Goal: Task Accomplishment & Management: Use online tool/utility

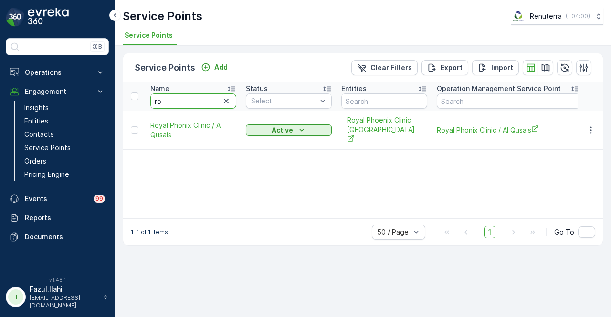
type input "r"
type input "a"
click at [204, 103] on input "a" at bounding box center [193, 100] width 86 height 15
type input "al"
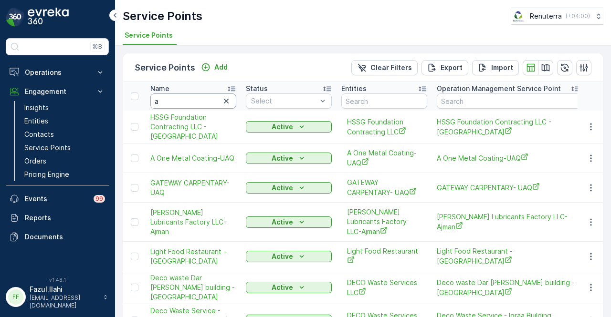
type input "a"
type input "al t"
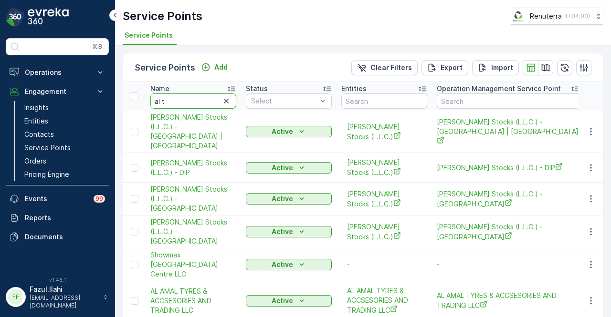
click at [204, 103] on input "al t" at bounding box center [193, 100] width 86 height 15
type input "a"
type input "royal ave"
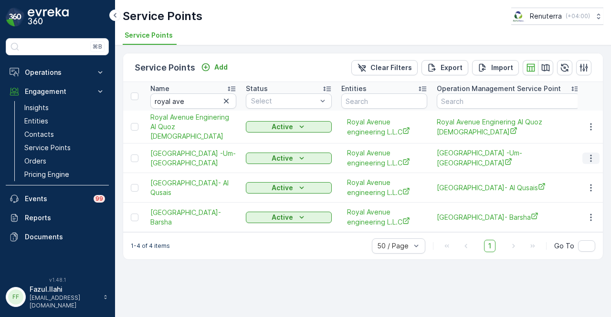
click at [592, 154] on icon "button" at bounding box center [591, 159] width 10 height 10
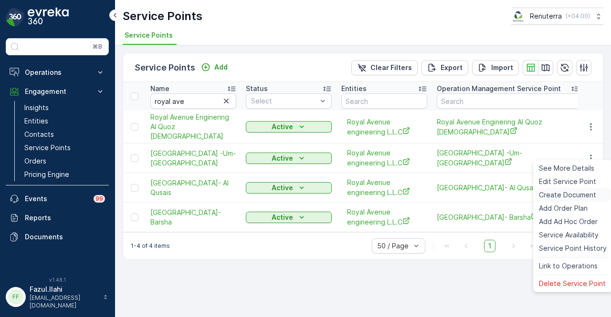
click at [592, 191] on span "Create Document" at bounding box center [567, 195] width 57 height 10
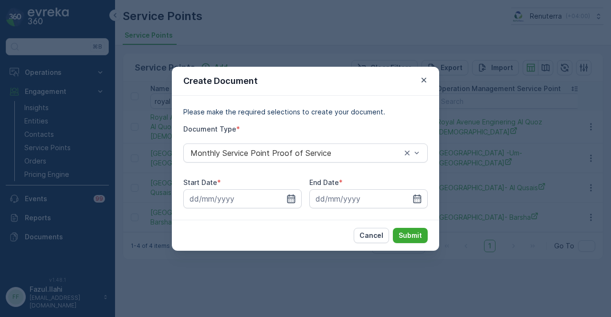
click at [293, 198] on icon "button" at bounding box center [291, 199] width 10 height 10
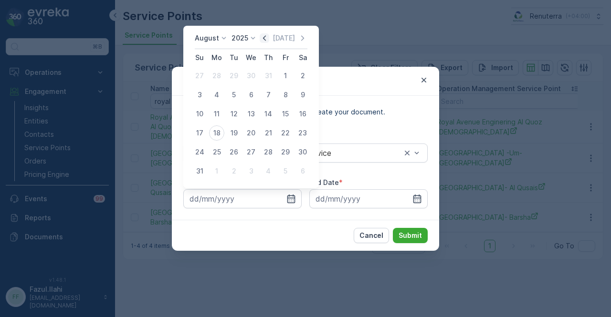
click at [266, 37] on icon "button" at bounding box center [264, 37] width 3 height 5
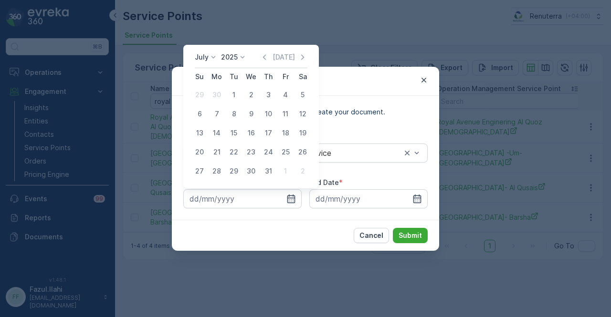
drag, startPoint x: 240, startPoint y: 94, endPoint x: 402, endPoint y: 186, distance: 185.9
click at [239, 95] on div "1" at bounding box center [233, 94] width 15 height 15
type input "01.07.2025"
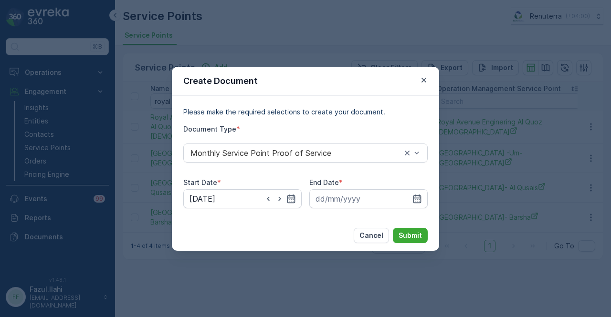
click at [429, 196] on div "Please make the required selections to create your document. Document Type * Mo…" at bounding box center [305, 158] width 267 height 124
click at [425, 198] on input at bounding box center [368, 198] width 118 height 19
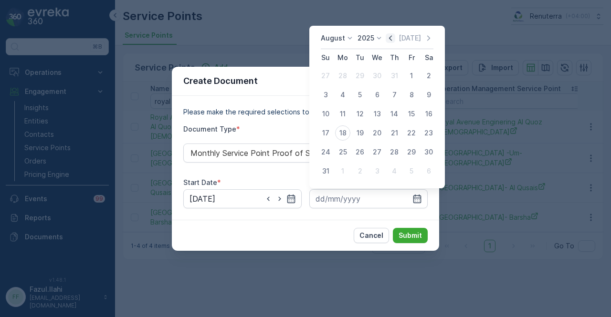
click at [394, 42] on icon "button" at bounding box center [390, 38] width 10 height 10
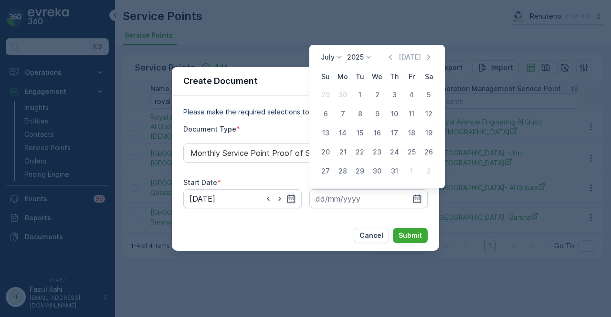
drag, startPoint x: 397, startPoint y: 169, endPoint x: 405, endPoint y: 219, distance: 50.8
click at [397, 170] on div "31" at bounding box center [393, 171] width 15 height 15
type input "31.07.2025"
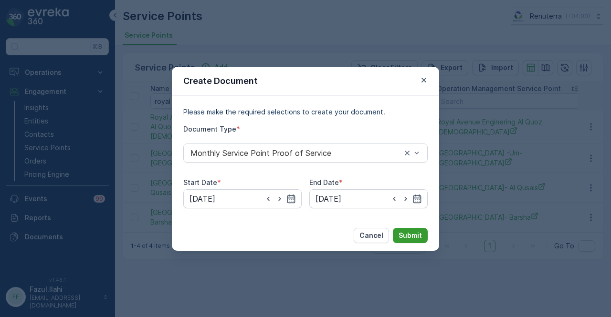
click at [412, 240] on button "Submit" at bounding box center [410, 235] width 35 height 15
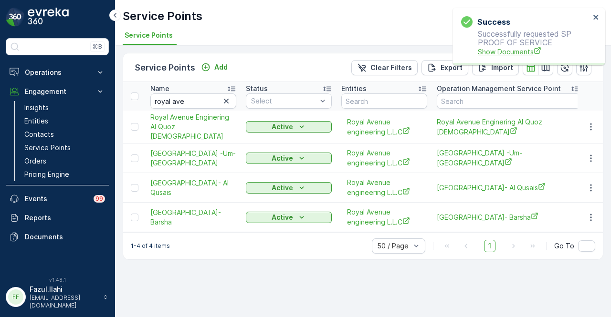
click at [499, 50] on span "Show Documents" at bounding box center [534, 52] width 112 height 10
click at [595, 183] on icon "button" at bounding box center [591, 188] width 10 height 10
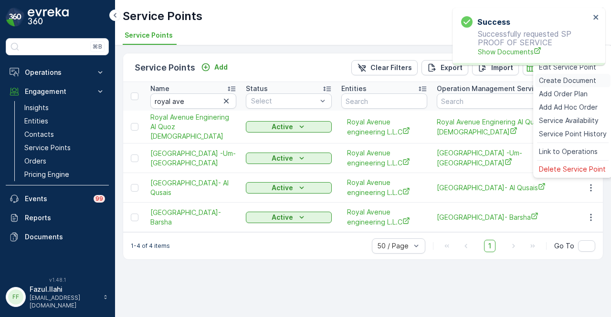
click at [589, 83] on span "Create Document" at bounding box center [567, 81] width 57 height 10
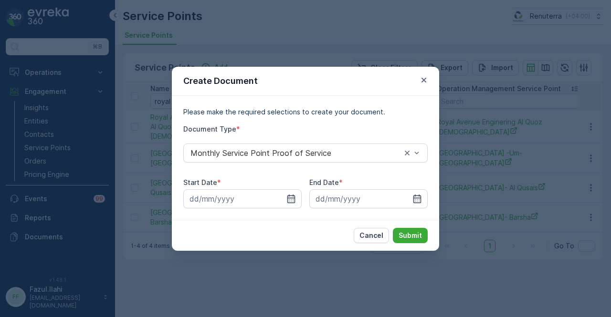
click at [301, 202] on div "Start Date * End Date *" at bounding box center [305, 193] width 244 height 31
click at [294, 193] on input at bounding box center [242, 198] width 118 height 19
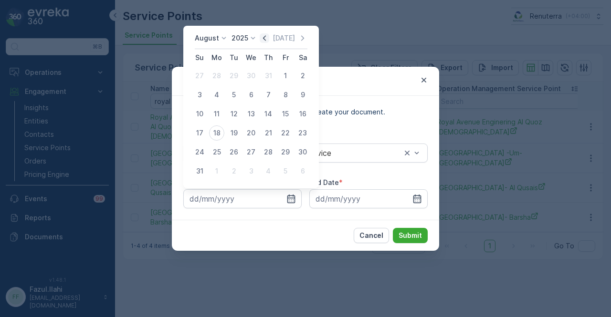
click at [265, 37] on icon "button" at bounding box center [265, 38] width 10 height 10
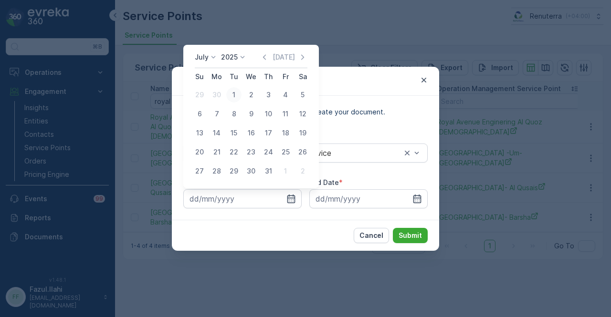
click at [238, 95] on div "1" at bounding box center [233, 94] width 15 height 15
type input "01.07.2025"
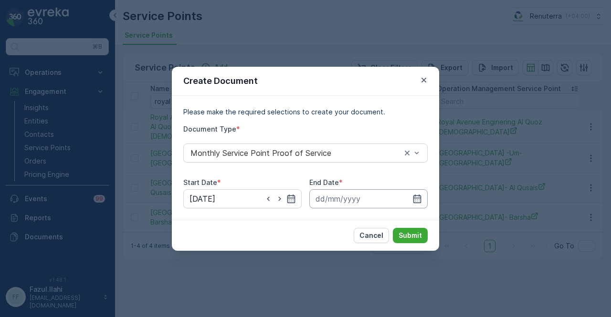
click at [411, 198] on input at bounding box center [368, 198] width 118 height 19
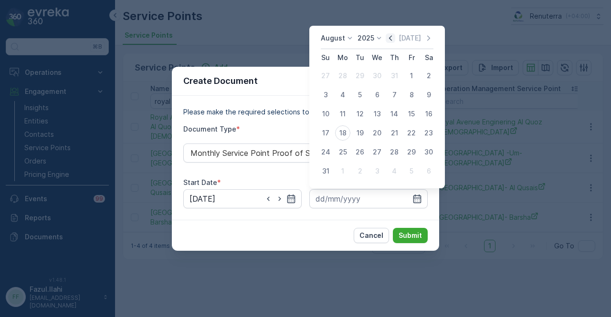
click at [390, 40] on icon "button" at bounding box center [390, 38] width 10 height 10
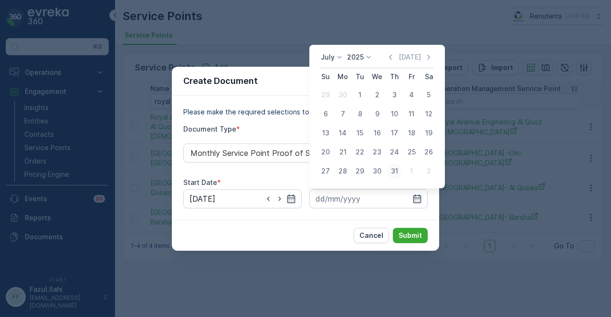
click at [395, 177] on div "31" at bounding box center [393, 171] width 15 height 15
type input "31.07.2025"
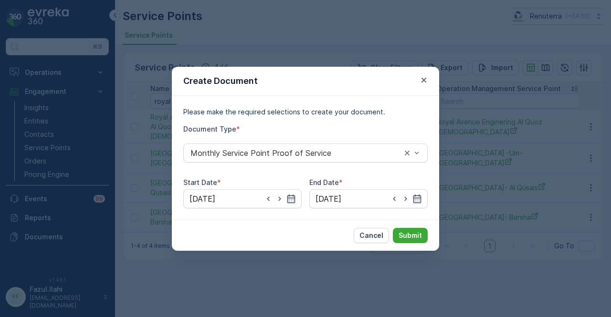
click at [400, 227] on div "Cancel Submit" at bounding box center [305, 235] width 267 height 31
click at [401, 228] on button "Submit" at bounding box center [410, 235] width 35 height 15
click at [422, 81] on icon "button" at bounding box center [423, 79] width 5 height 5
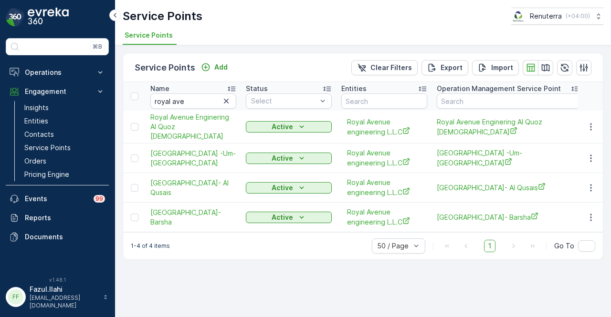
click at [592, 207] on td at bounding box center [590, 218] width 26 height 30
click at [590, 217] on icon "button" at bounding box center [591, 218] width 10 height 10
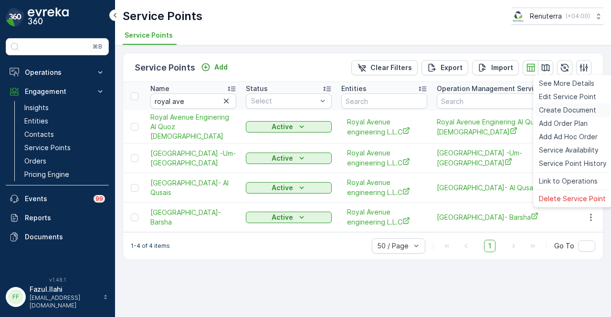
click at [596, 108] on div "Create Document" at bounding box center [572, 110] width 75 height 13
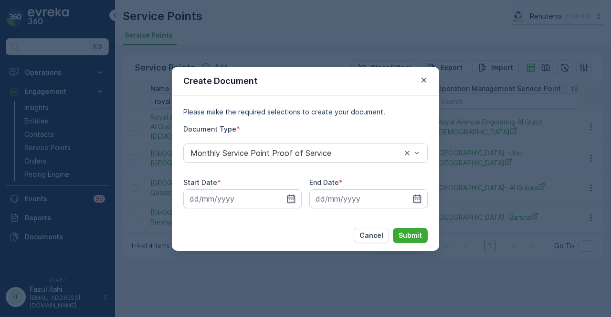
click at [293, 208] on div "Please make the required selections to create your document. Document Type * Mo…" at bounding box center [305, 158] width 267 height 124
click at [293, 195] on icon "button" at bounding box center [291, 199] width 10 height 10
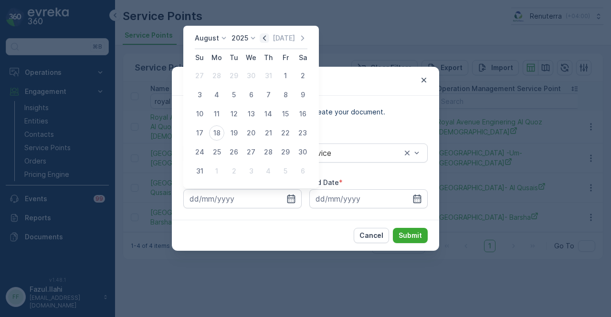
click at [266, 37] on icon "button" at bounding box center [264, 37] width 3 height 5
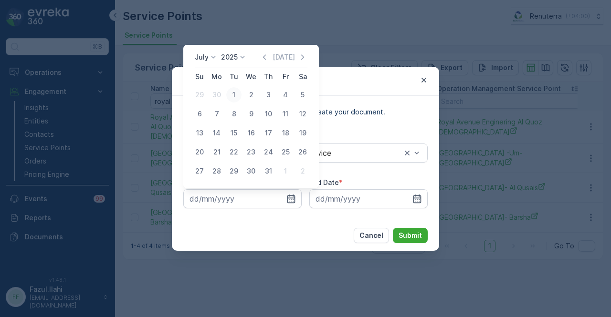
click at [233, 97] on div "1" at bounding box center [233, 94] width 15 height 15
type input "01.07.2025"
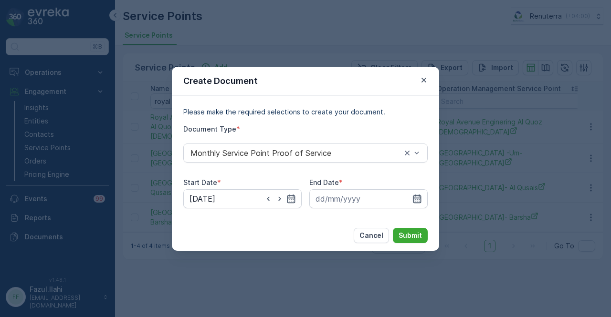
click at [418, 199] on icon "button" at bounding box center [417, 199] width 10 height 10
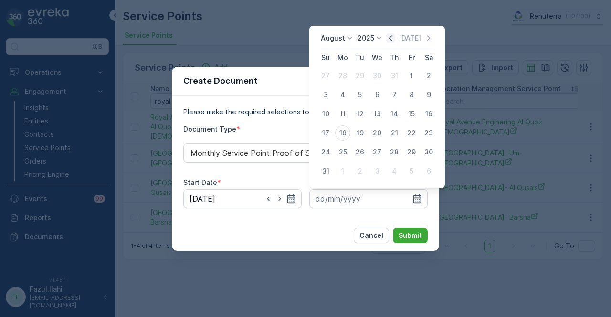
click at [395, 38] on icon "button" at bounding box center [390, 38] width 10 height 10
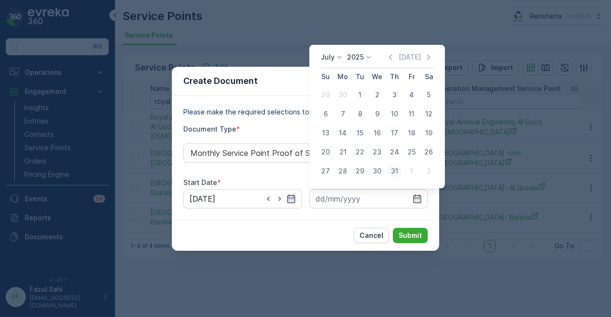
click at [394, 171] on div "31" at bounding box center [393, 171] width 15 height 15
type input "31.07.2025"
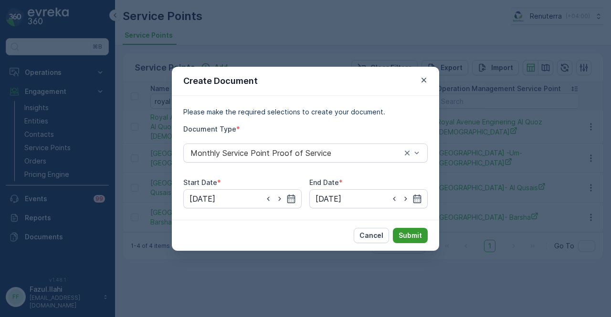
click at [415, 234] on p "Submit" at bounding box center [409, 236] width 23 height 10
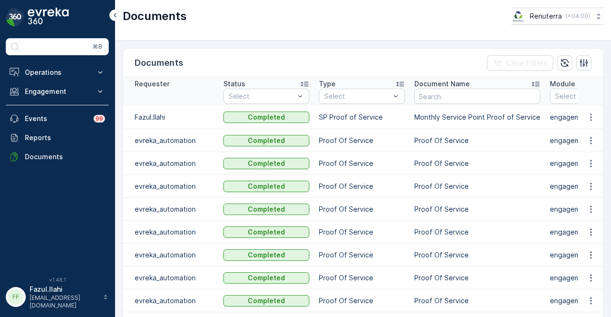
click at [591, 109] on td at bounding box center [590, 117] width 26 height 23
click at [589, 117] on icon "button" at bounding box center [591, 118] width 10 height 10
click at [587, 135] on span "See Details" at bounding box center [588, 131] width 37 height 10
